Goal: Transaction & Acquisition: Obtain resource

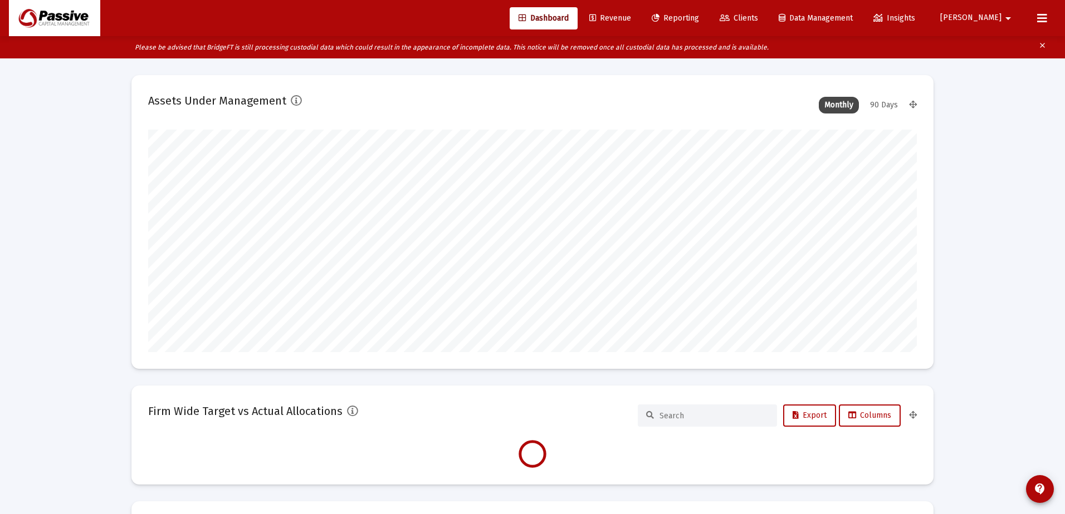
type input "[DATE]"
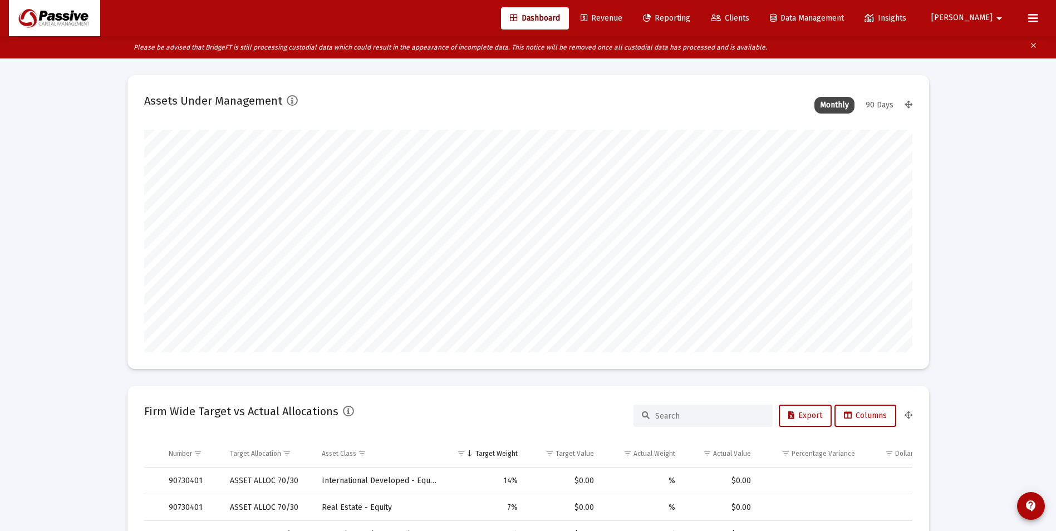
click at [699, 26] on link "Reporting" at bounding box center [666, 18] width 65 height 22
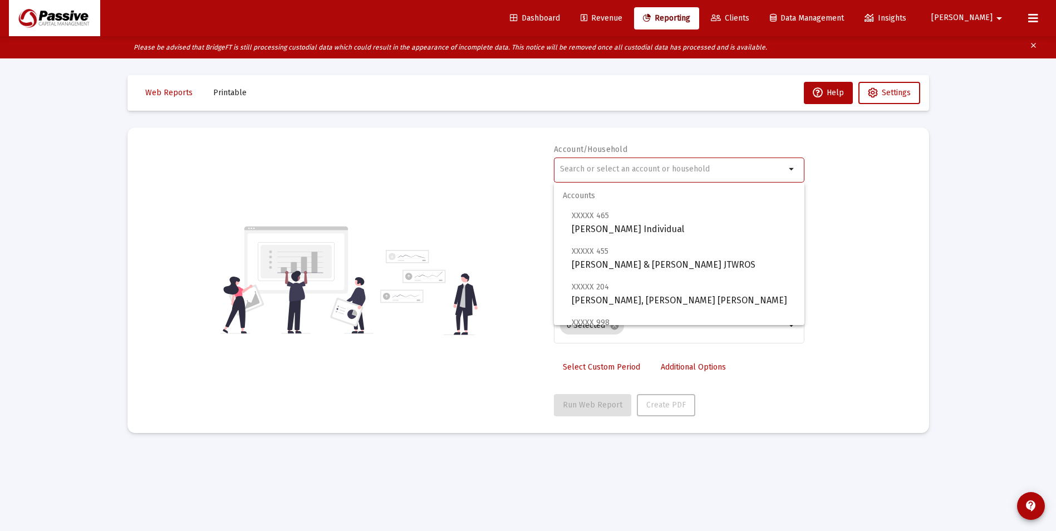
click at [616, 166] on input "text" at bounding box center [672, 169] width 225 height 9
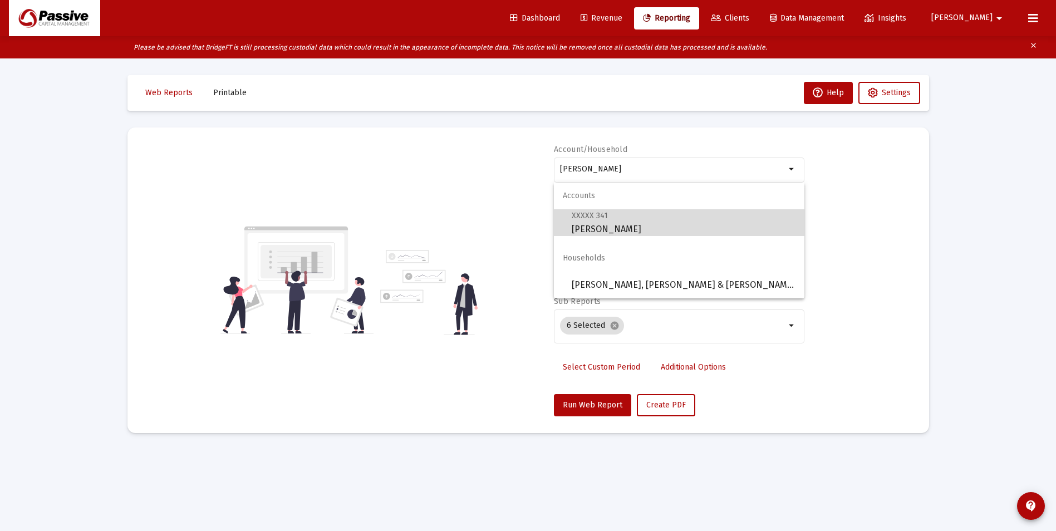
click at [660, 231] on span "XXXXX 341 [PERSON_NAME]" at bounding box center [684, 222] width 224 height 27
type input "[PERSON_NAME]"
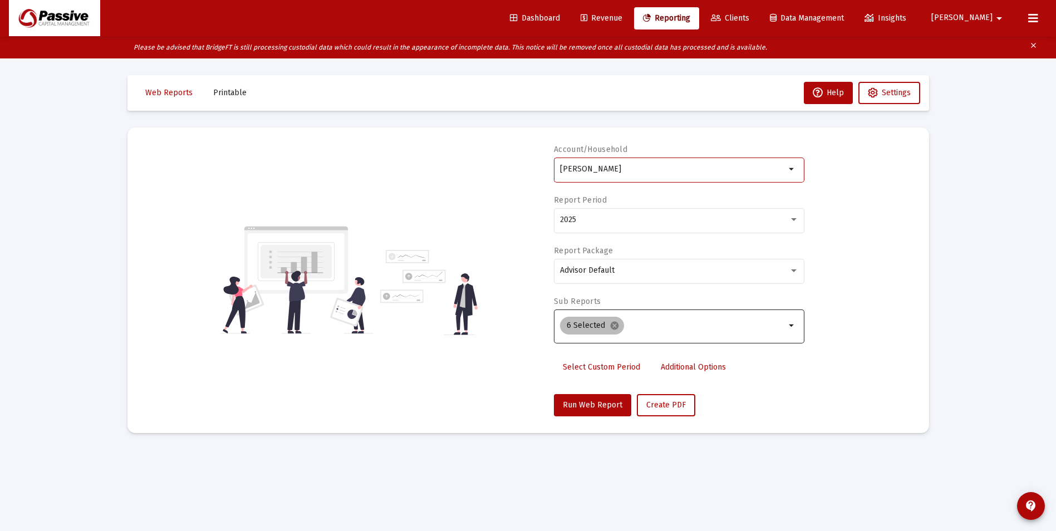
click at [615, 322] on mat-icon "cancel" at bounding box center [615, 326] width 10 height 10
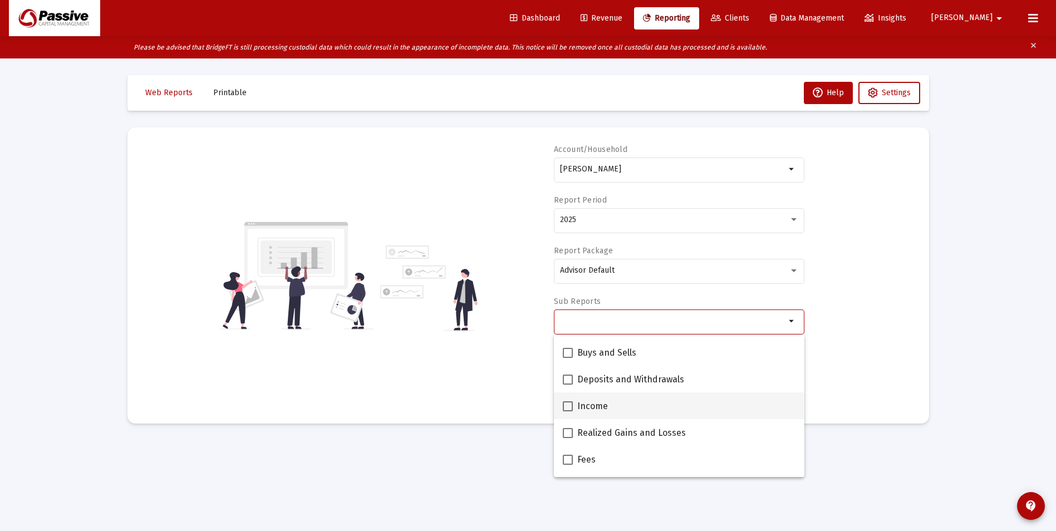
scroll to position [334, 0]
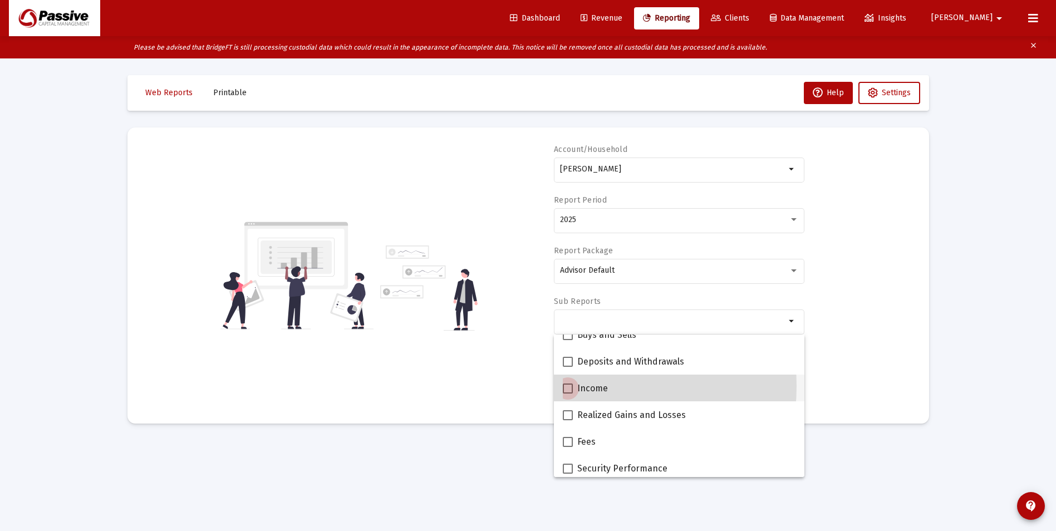
click at [566, 387] on span at bounding box center [568, 389] width 10 height 10
click at [567, 394] on input "Income" at bounding box center [567, 394] width 1 height 1
checkbox input "true"
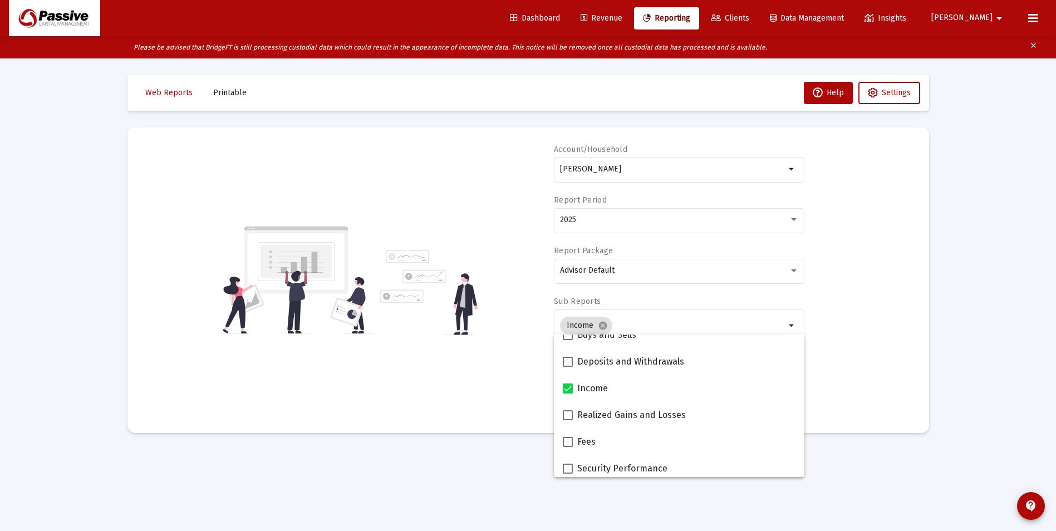
click at [913, 351] on mat-card "Account/[PERSON_NAME] JTWROS arrow_drop_down Report Period 2025 Report Package …" at bounding box center [529, 281] width 802 height 306
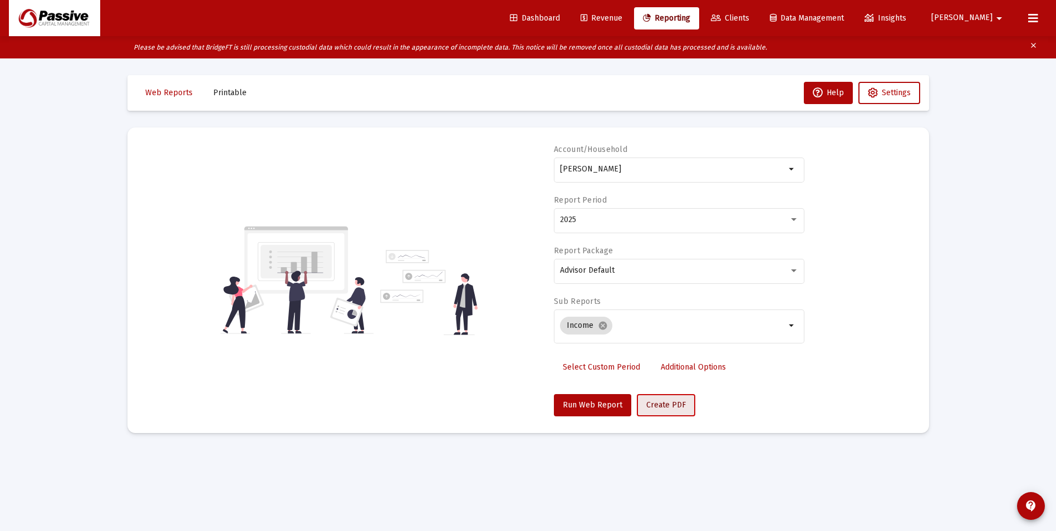
click at [661, 410] on button "Create PDF" at bounding box center [666, 405] width 58 height 22
click at [237, 94] on span "Printable" at bounding box center [229, 92] width 33 height 9
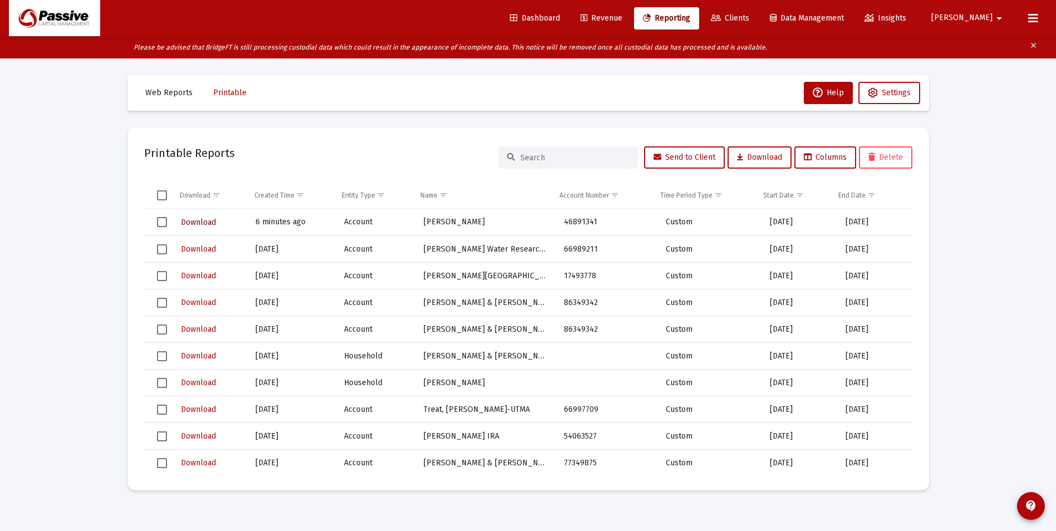
click at [213, 222] on span "Download" at bounding box center [198, 222] width 35 height 9
